Goal: Navigation & Orientation: Find specific page/section

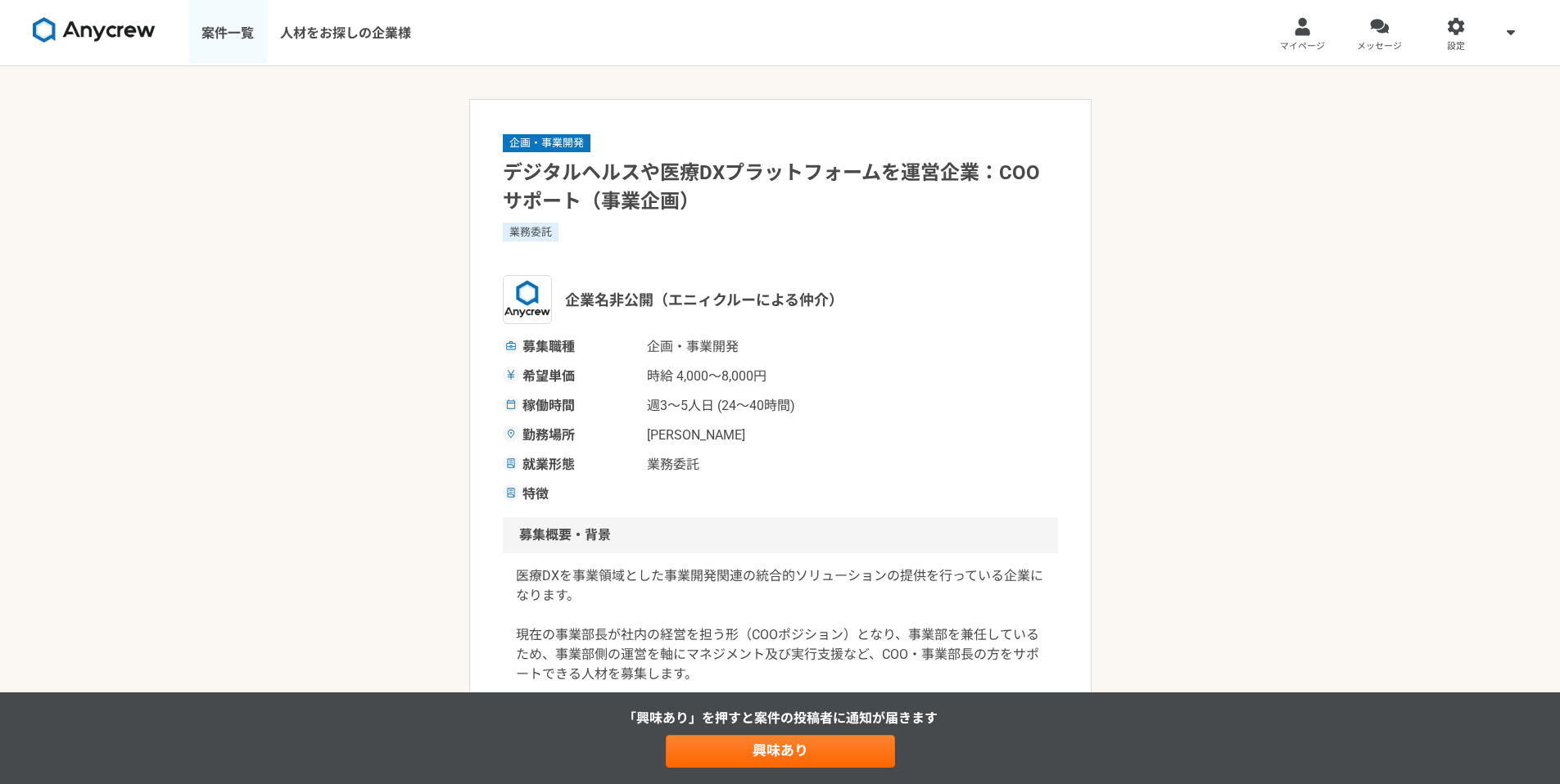
click at [225, 39] on link "案件一覧" at bounding box center [228, 33] width 78 height 65
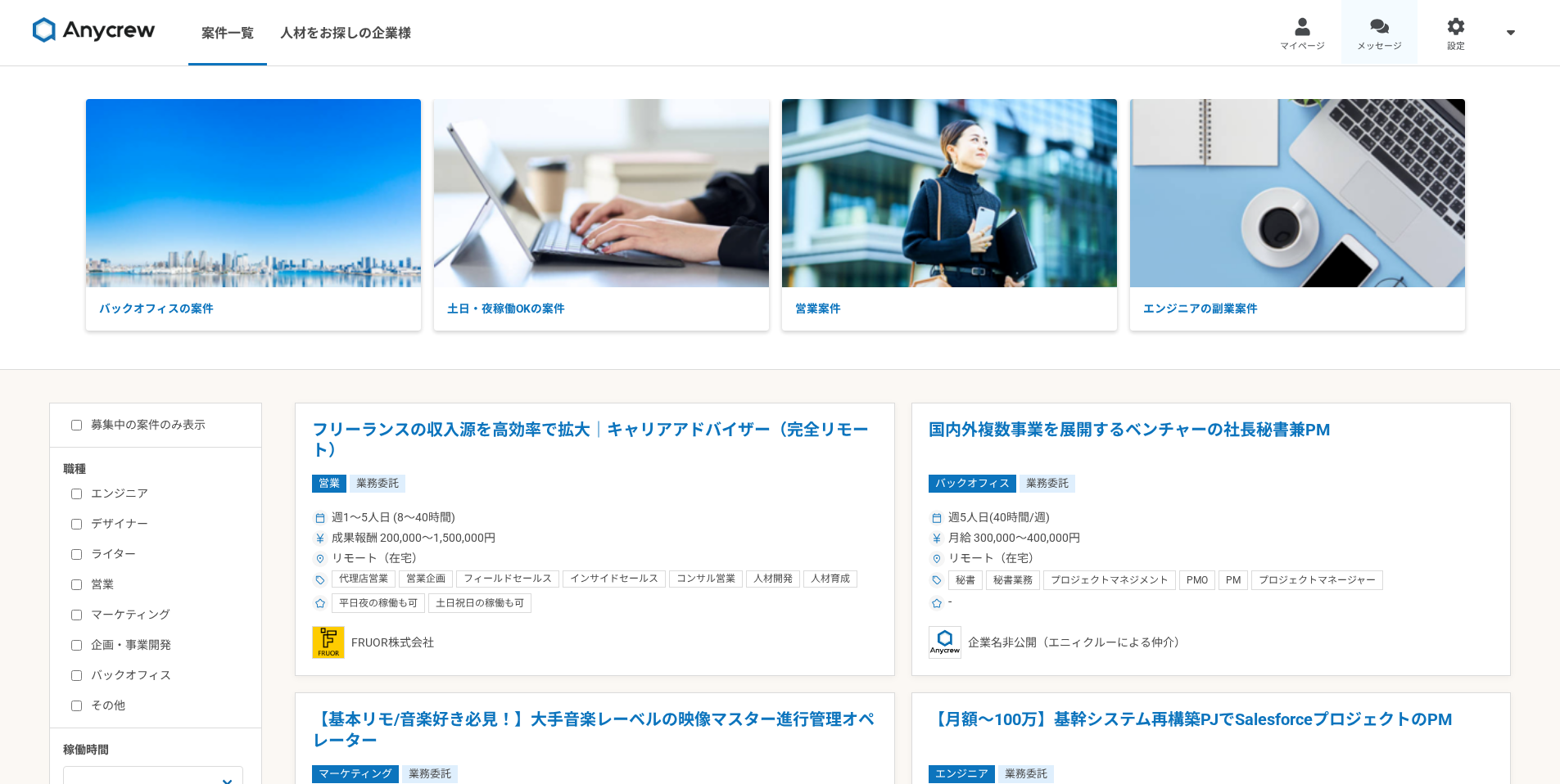
click at [1378, 27] on div at bounding box center [1380, 26] width 19 height 19
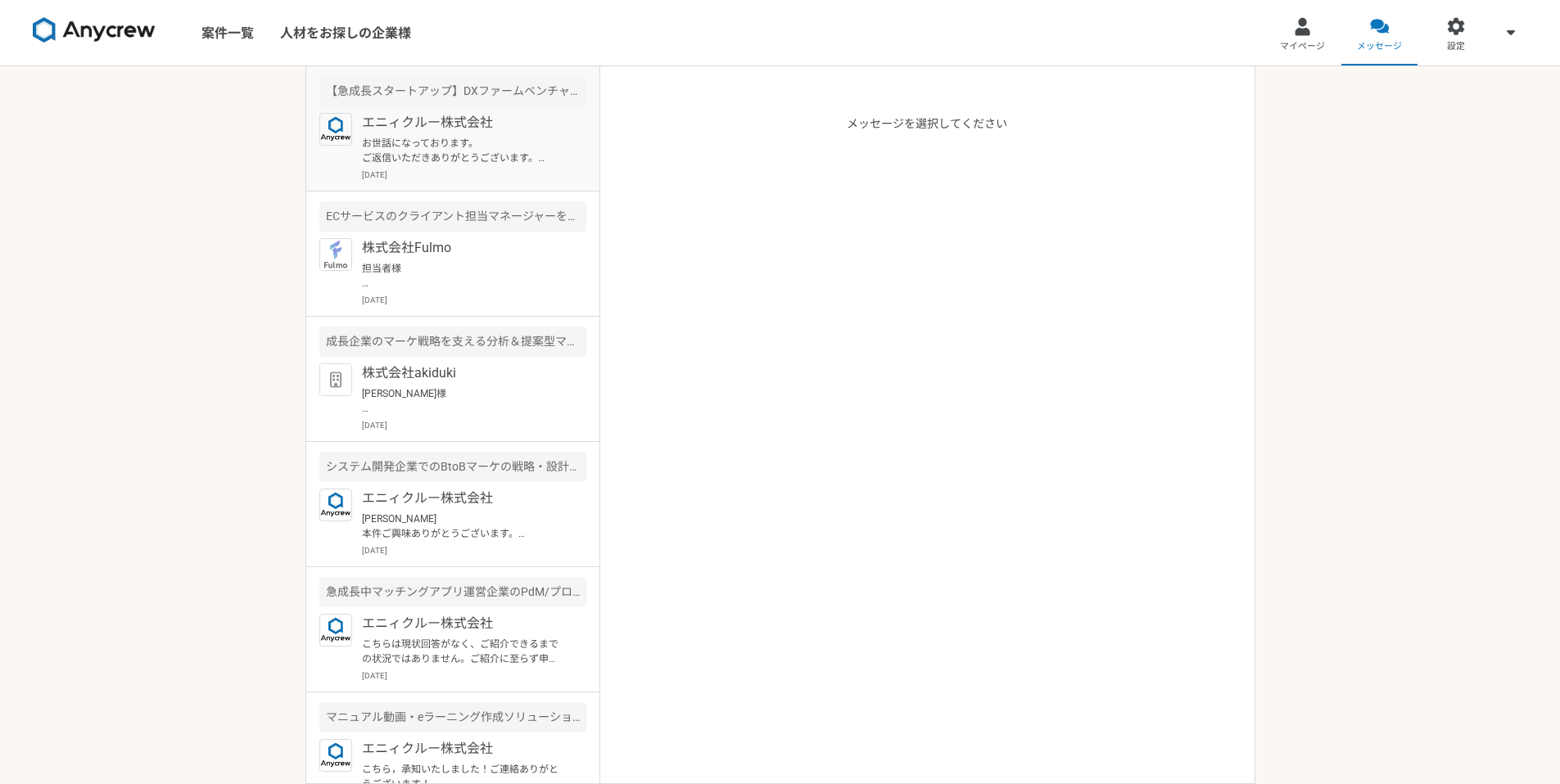
click at [550, 121] on p "エニィクルー株式会社" at bounding box center [463, 122] width 203 height 20
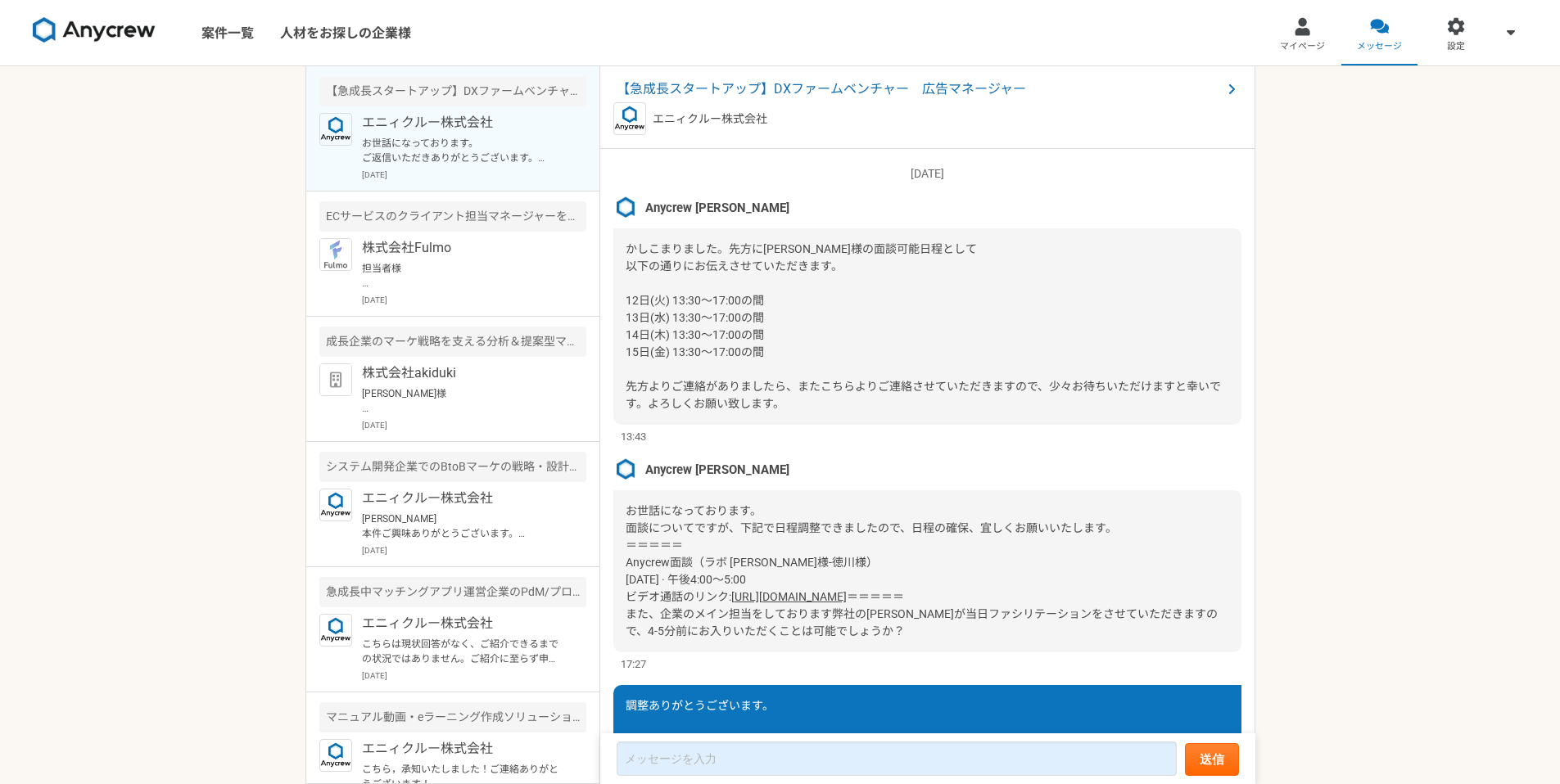
scroll to position [1792, 0]
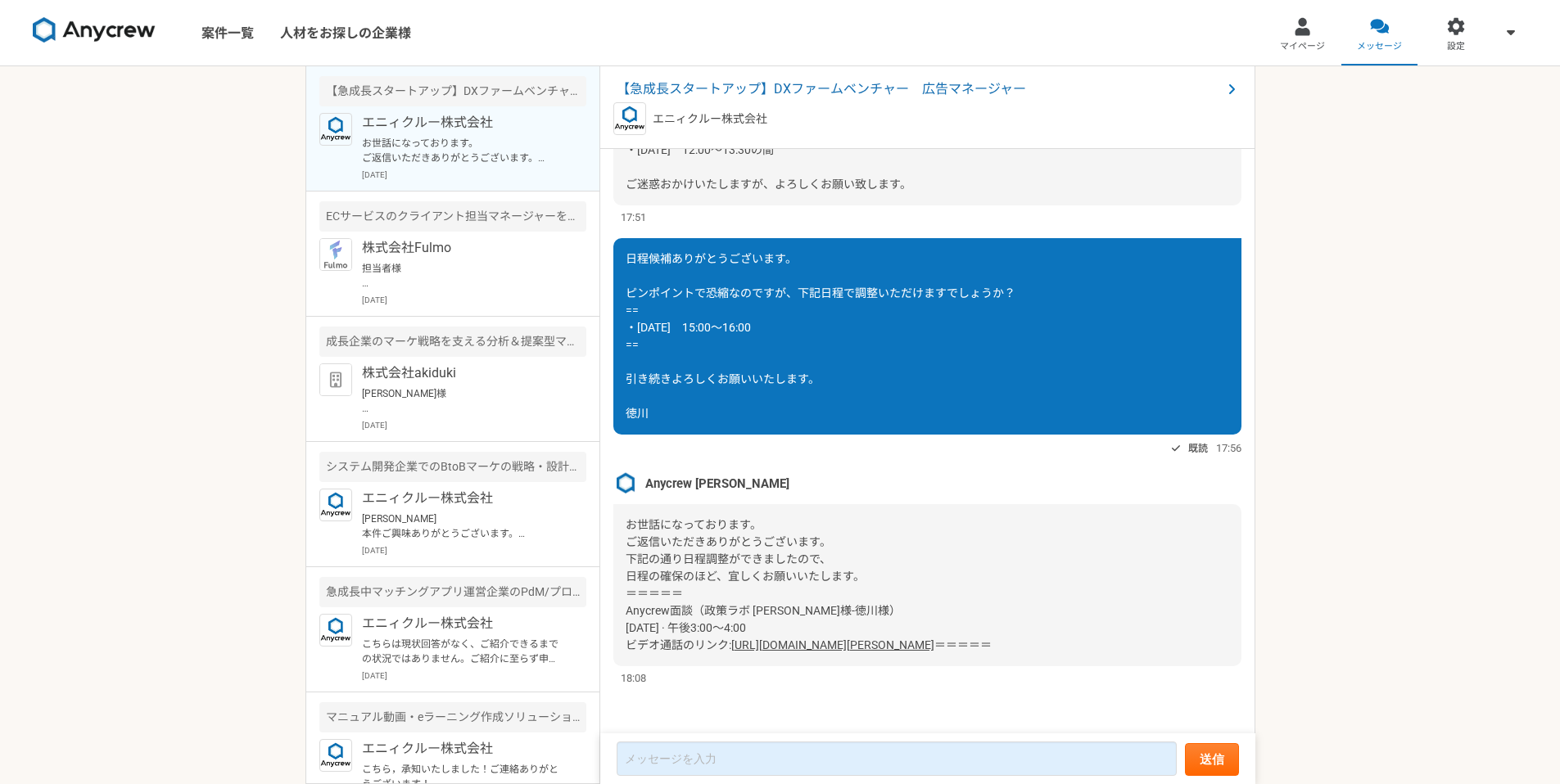
click at [139, 35] on img at bounding box center [94, 30] width 123 height 26
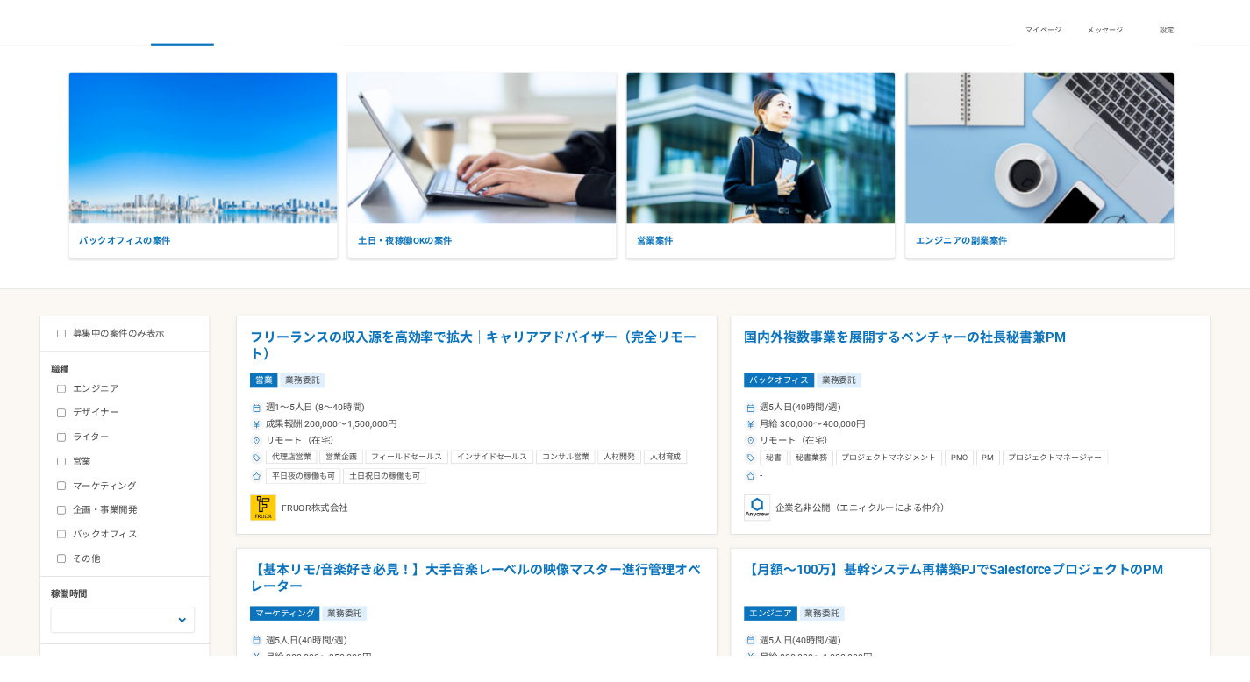
scroll to position [255, 0]
